Goal: Task Accomplishment & Management: Complete application form

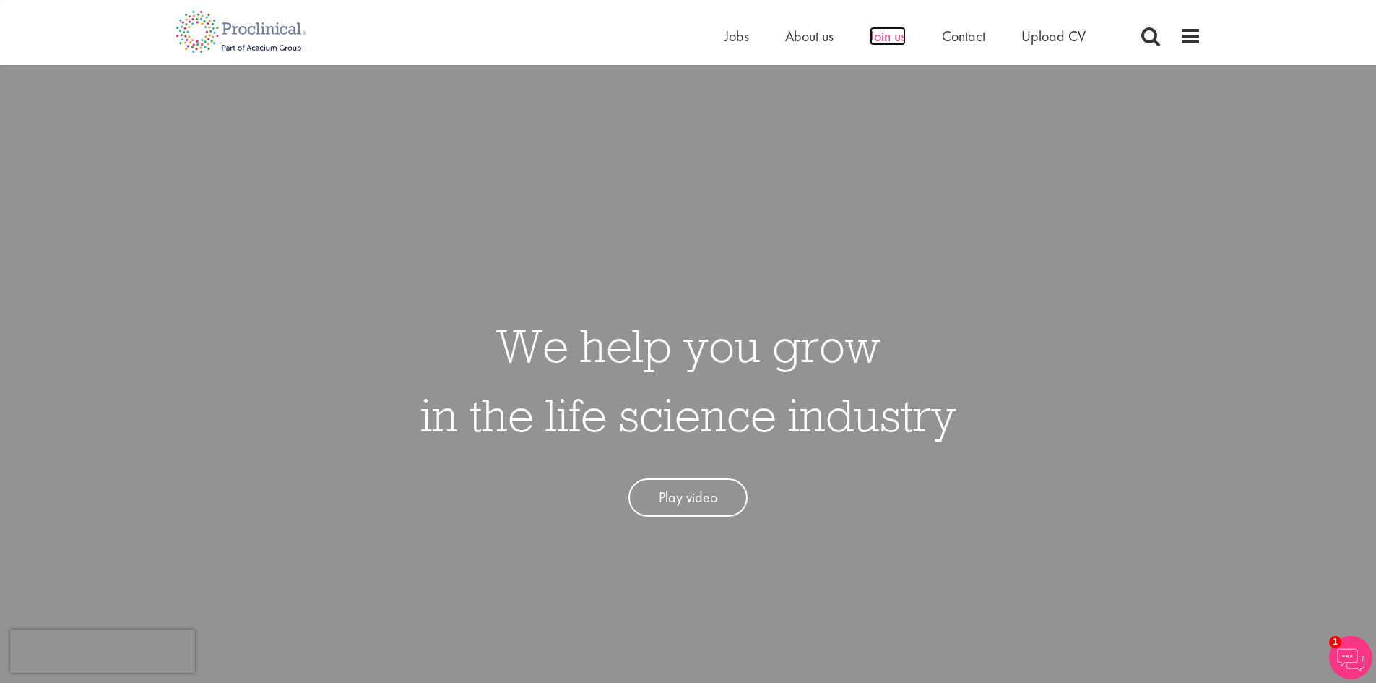
click at [891, 37] on span "Join us" at bounding box center [888, 36] width 36 height 19
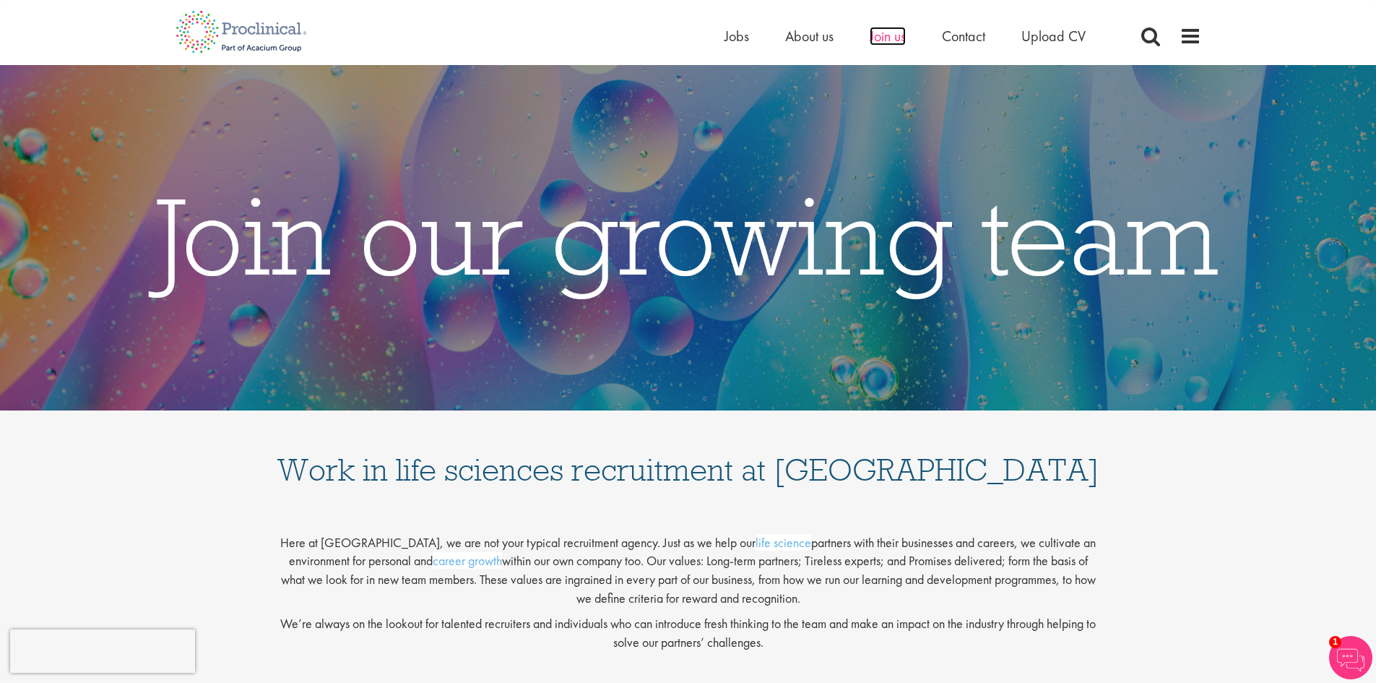
click at [886, 31] on span "Join us" at bounding box center [888, 36] width 36 height 19
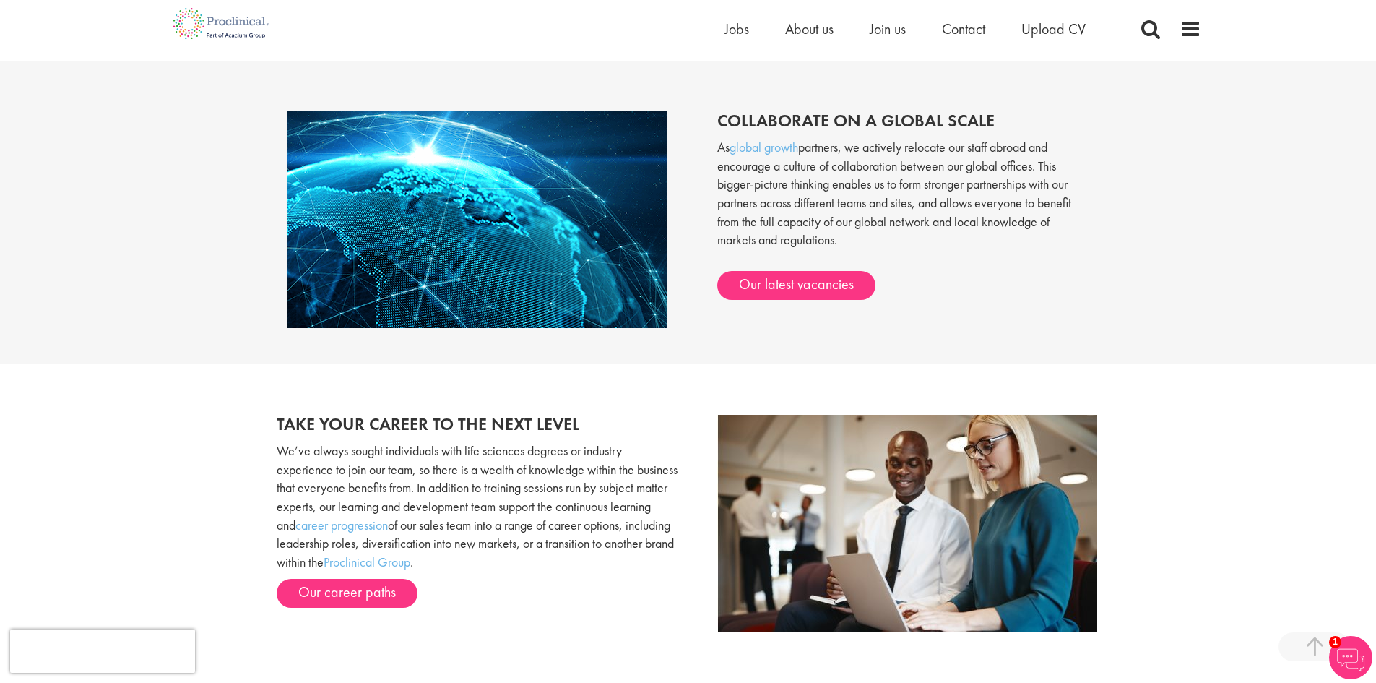
scroll to position [1300, 0]
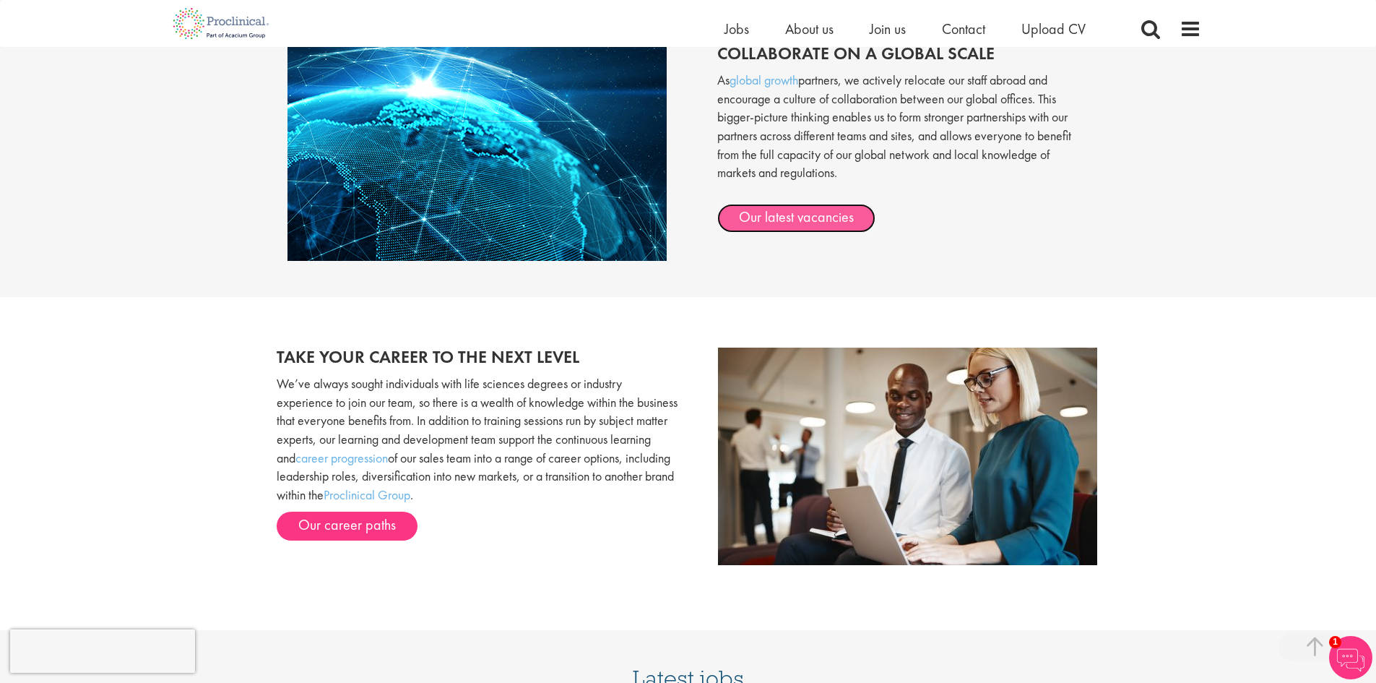
click at [826, 221] on link "Our latest vacancies" at bounding box center [796, 218] width 158 height 29
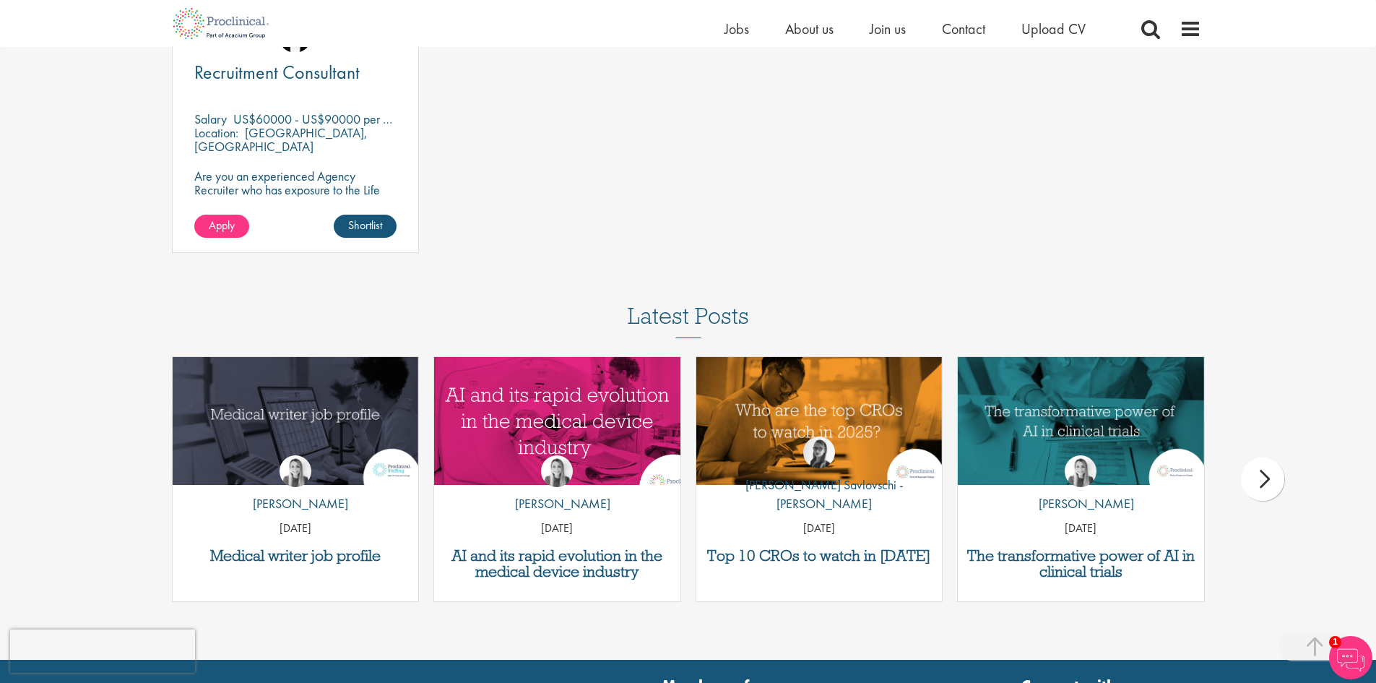
scroll to position [2095, 0]
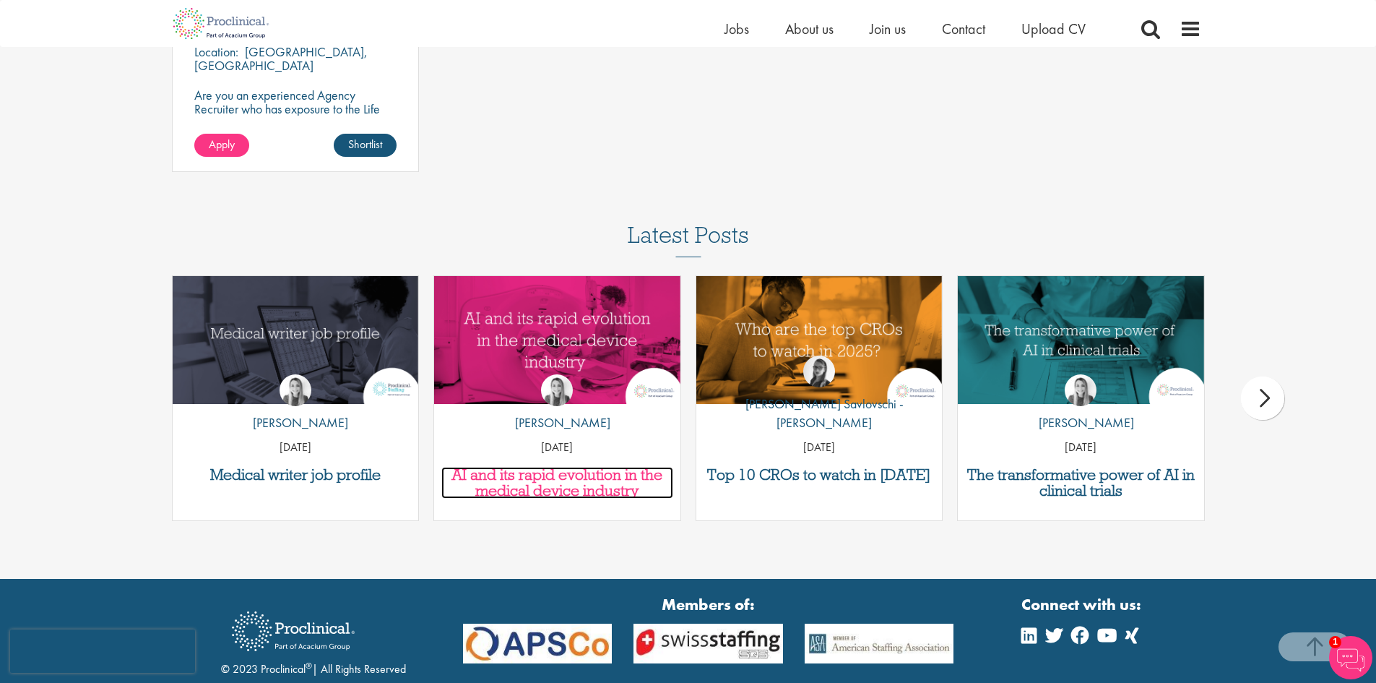
click at [574, 490] on h3 "AI and its rapid evolution in the medical device industry" at bounding box center [557, 483] width 232 height 32
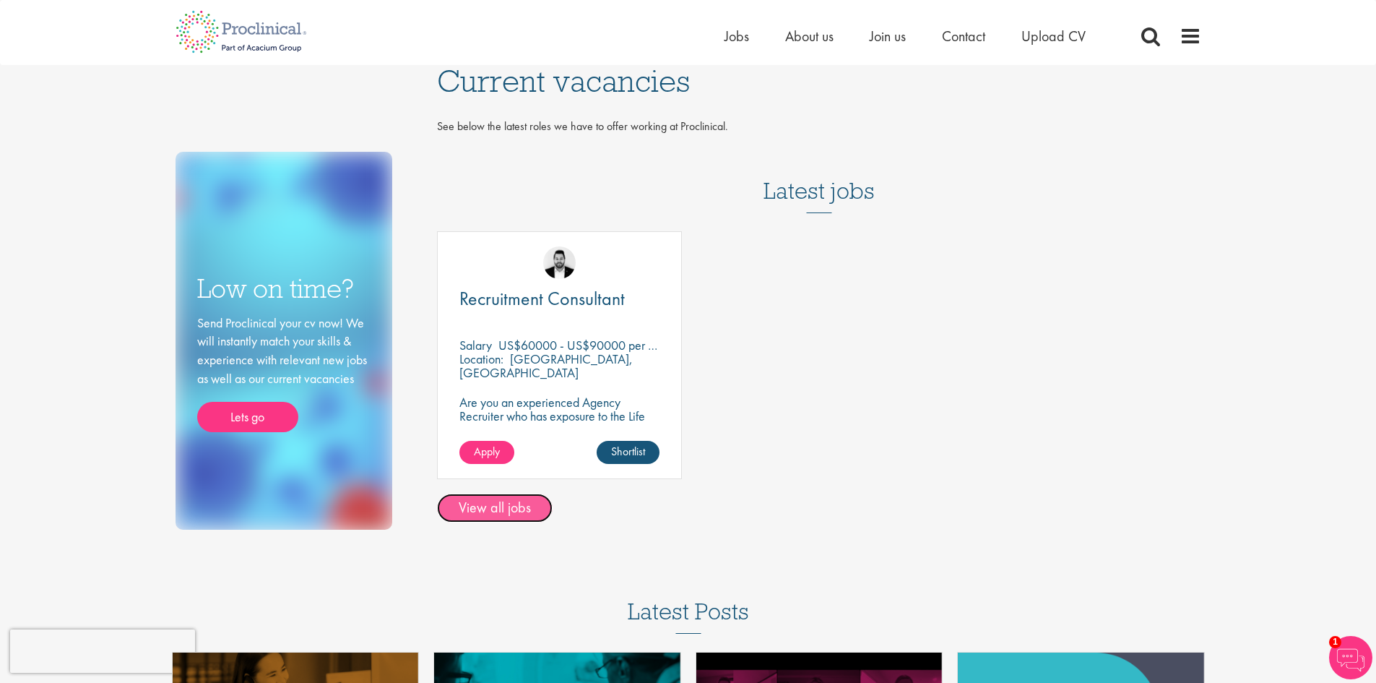
click at [502, 512] on link "View all jobs" at bounding box center [495, 507] width 116 height 29
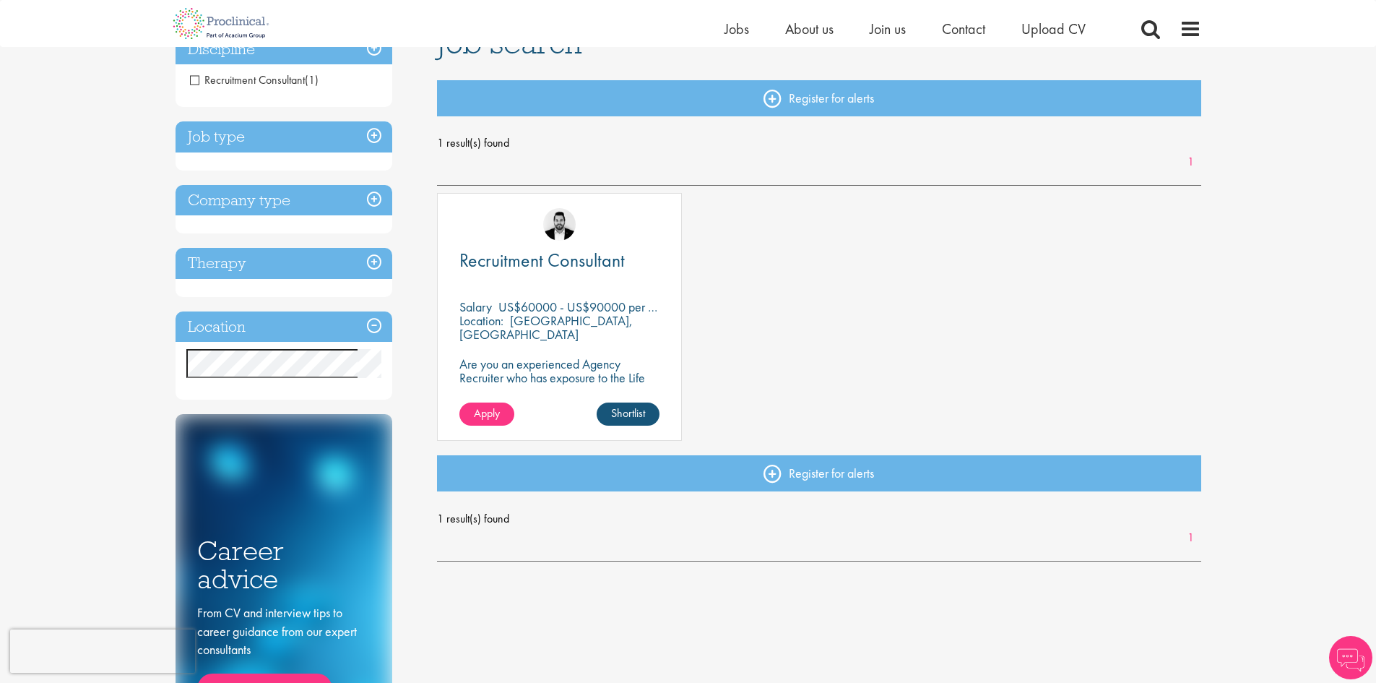
scroll to position [144, 0]
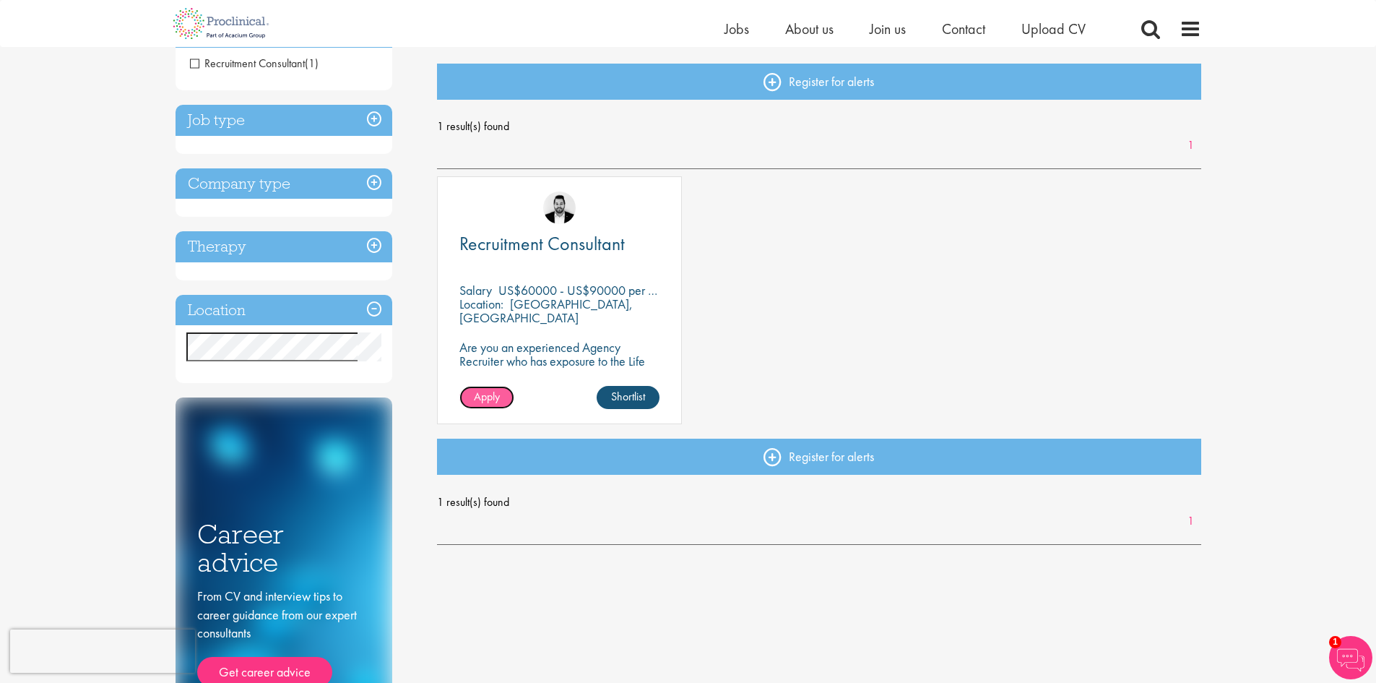
click at [492, 399] on span "Apply" at bounding box center [487, 396] width 26 height 15
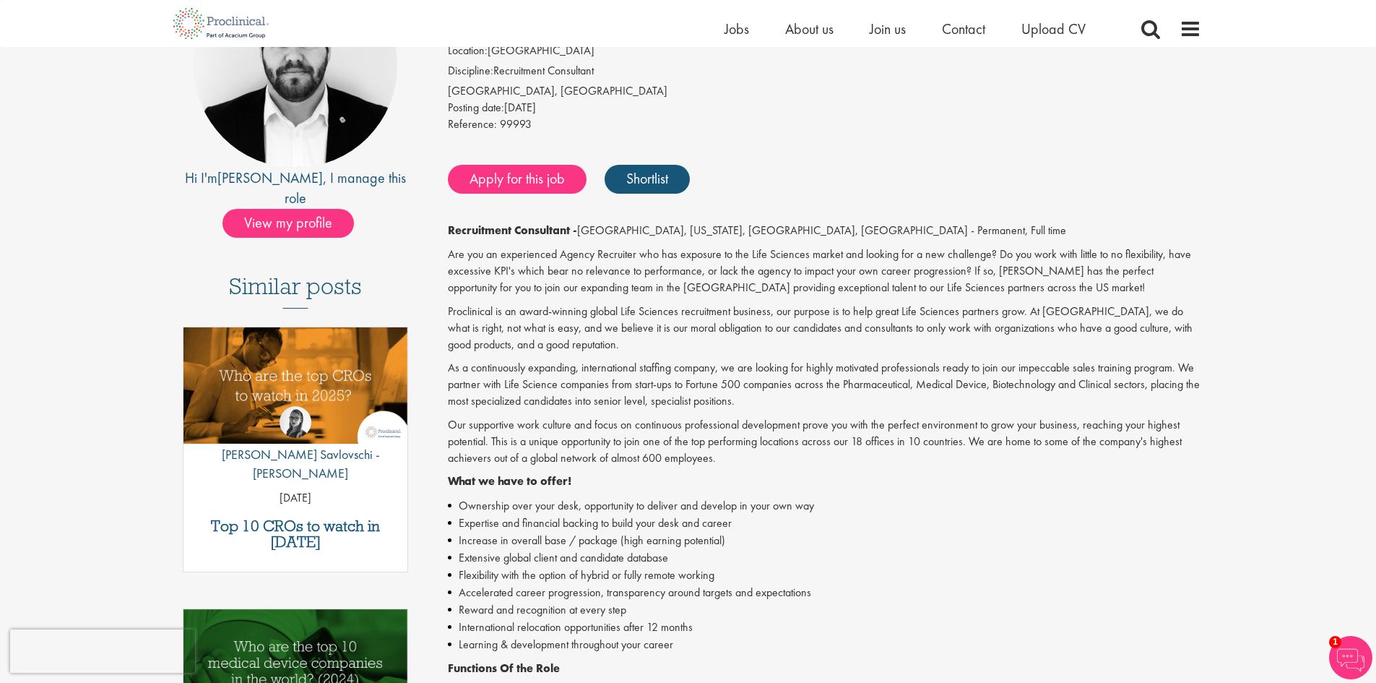
scroll to position [217, 0]
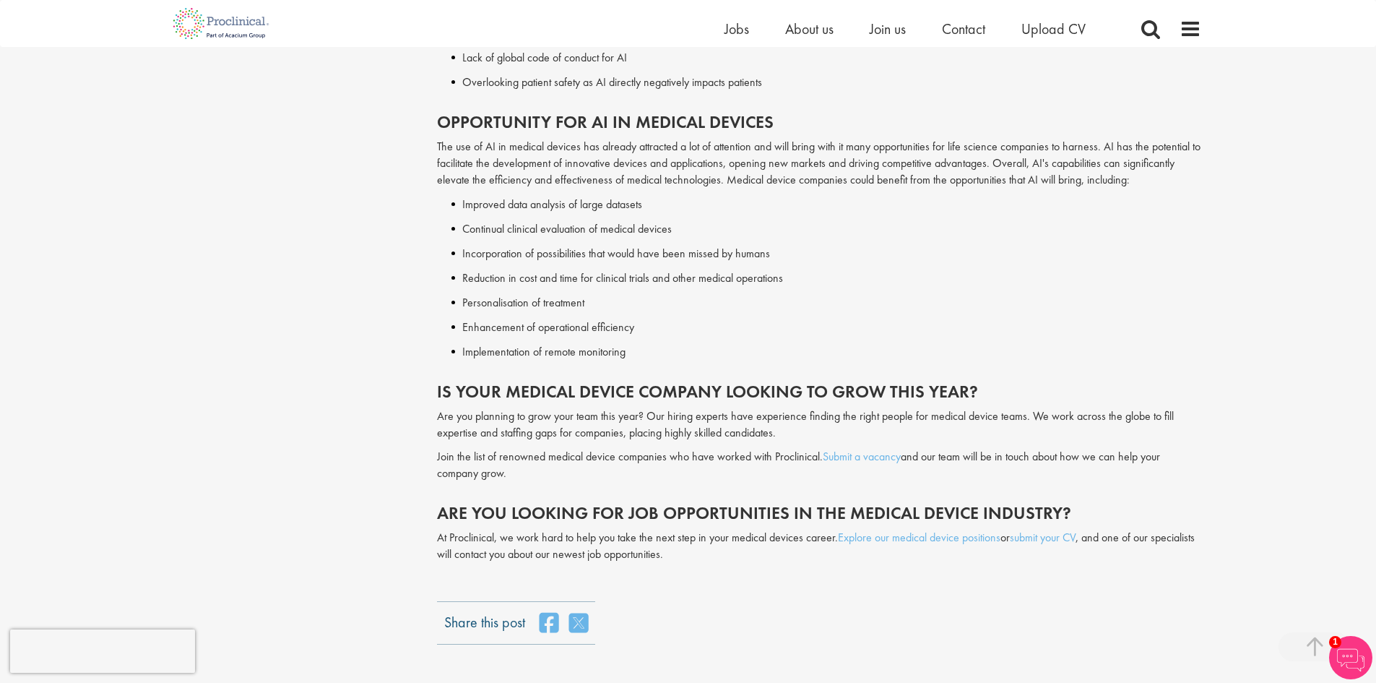
scroll to position [2384, 0]
